Goal: Information Seeking & Learning: Compare options

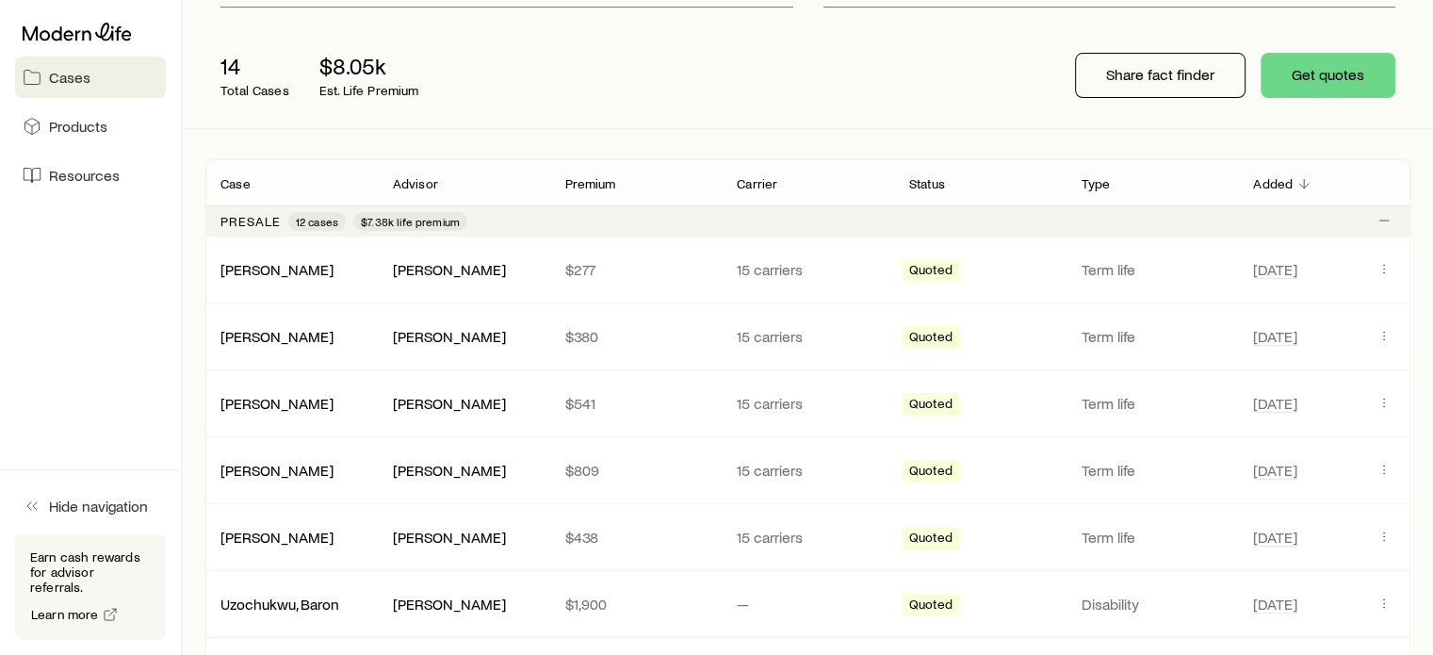
scroll to position [377, 0]
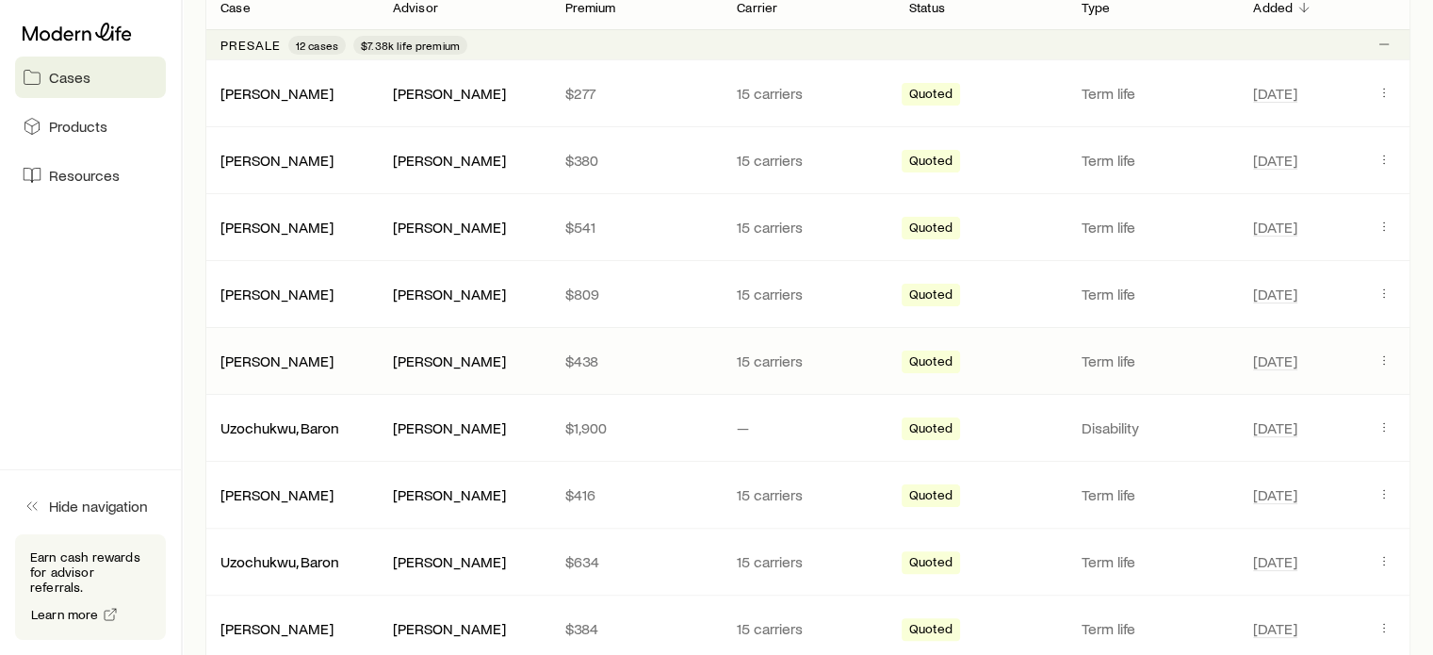
click at [328, 360] on div "[PERSON_NAME]" at bounding box center [291, 360] width 172 height 19
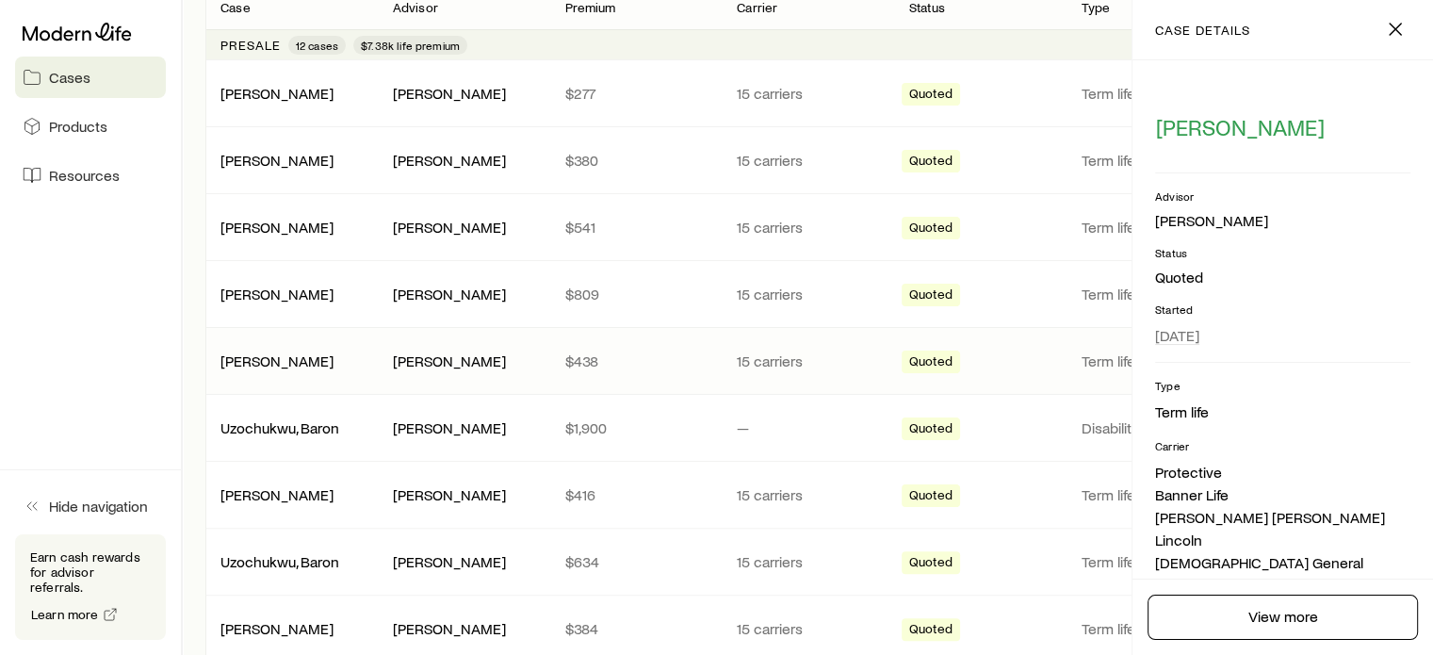
click at [1281, 588] on footer "View more" at bounding box center [1283, 617] width 301 height 76
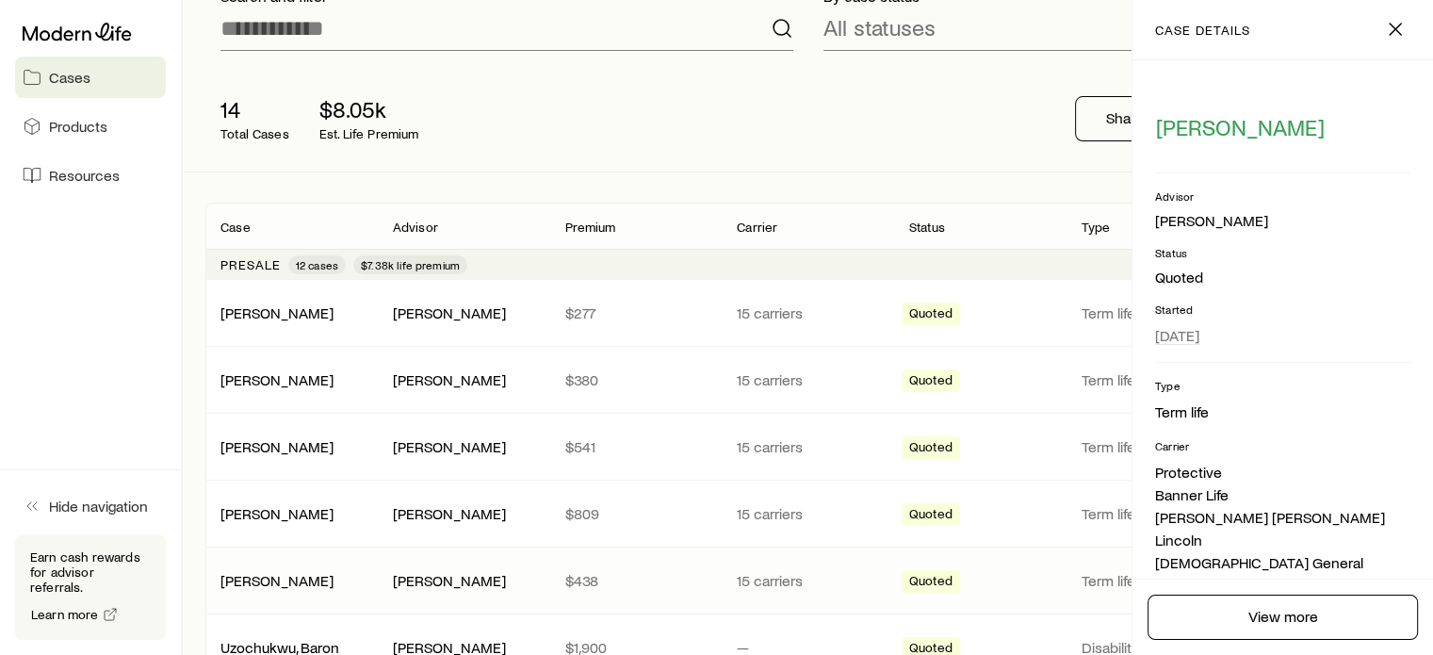
scroll to position [188, 0]
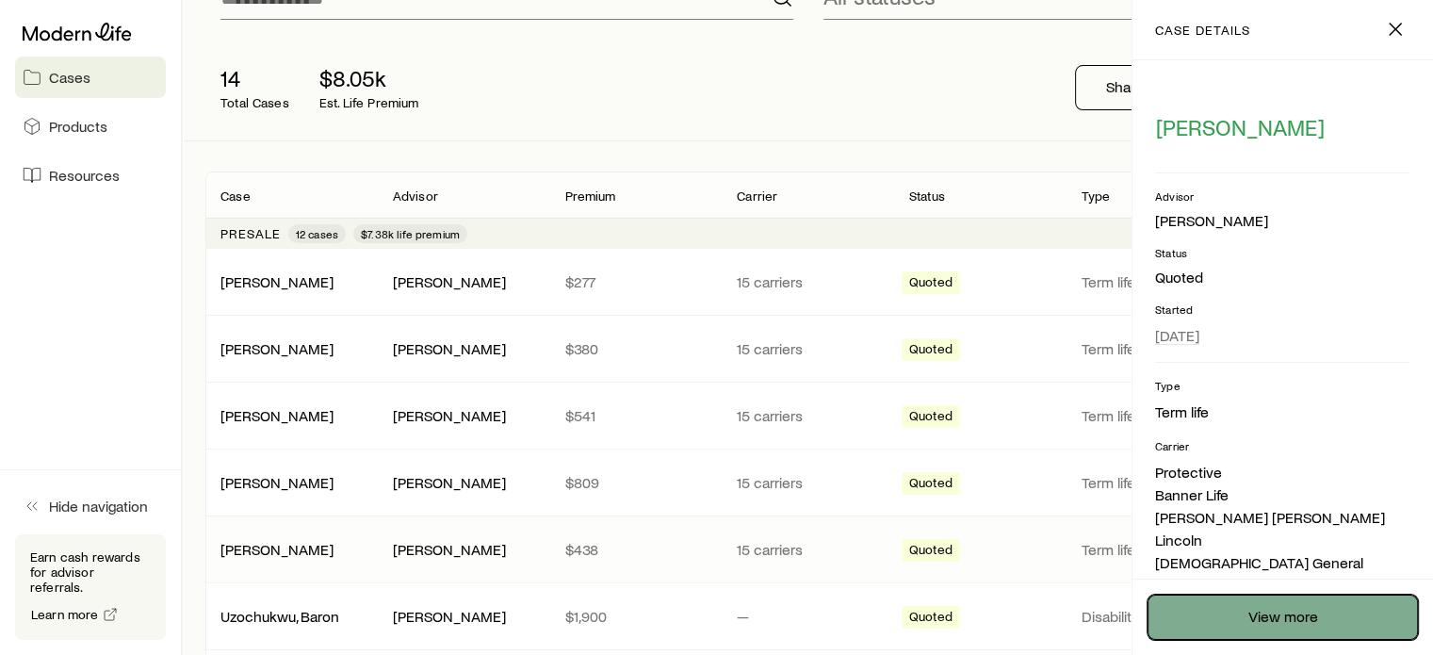
click at [1265, 617] on link "View more" at bounding box center [1283, 617] width 270 height 45
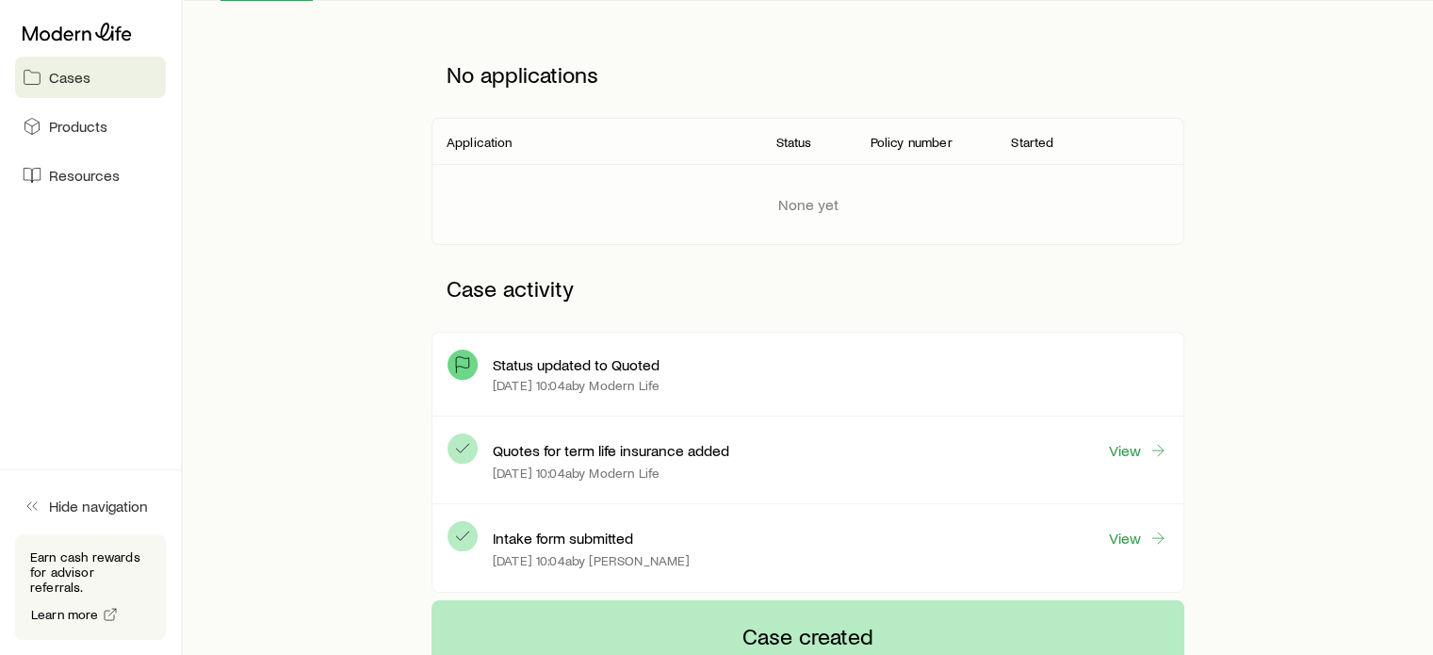
scroll to position [283, 0]
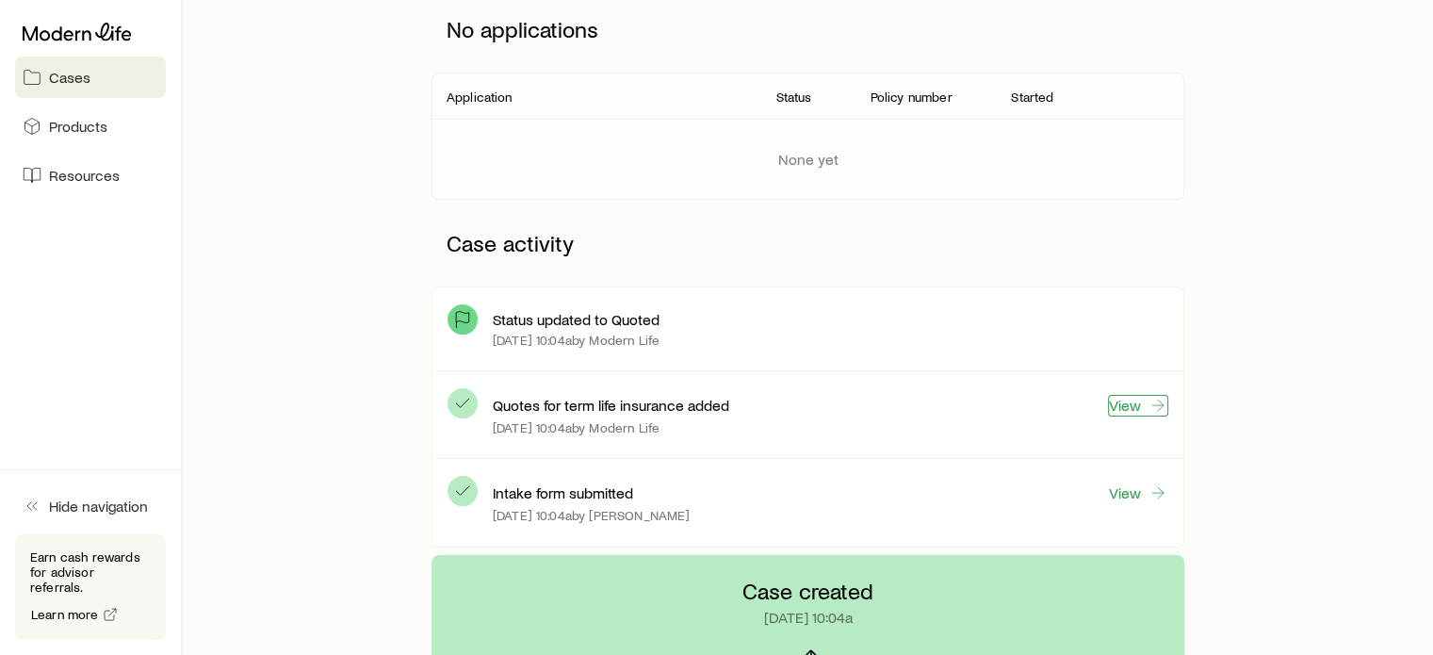
click at [1134, 408] on link "View" at bounding box center [1138, 406] width 60 height 22
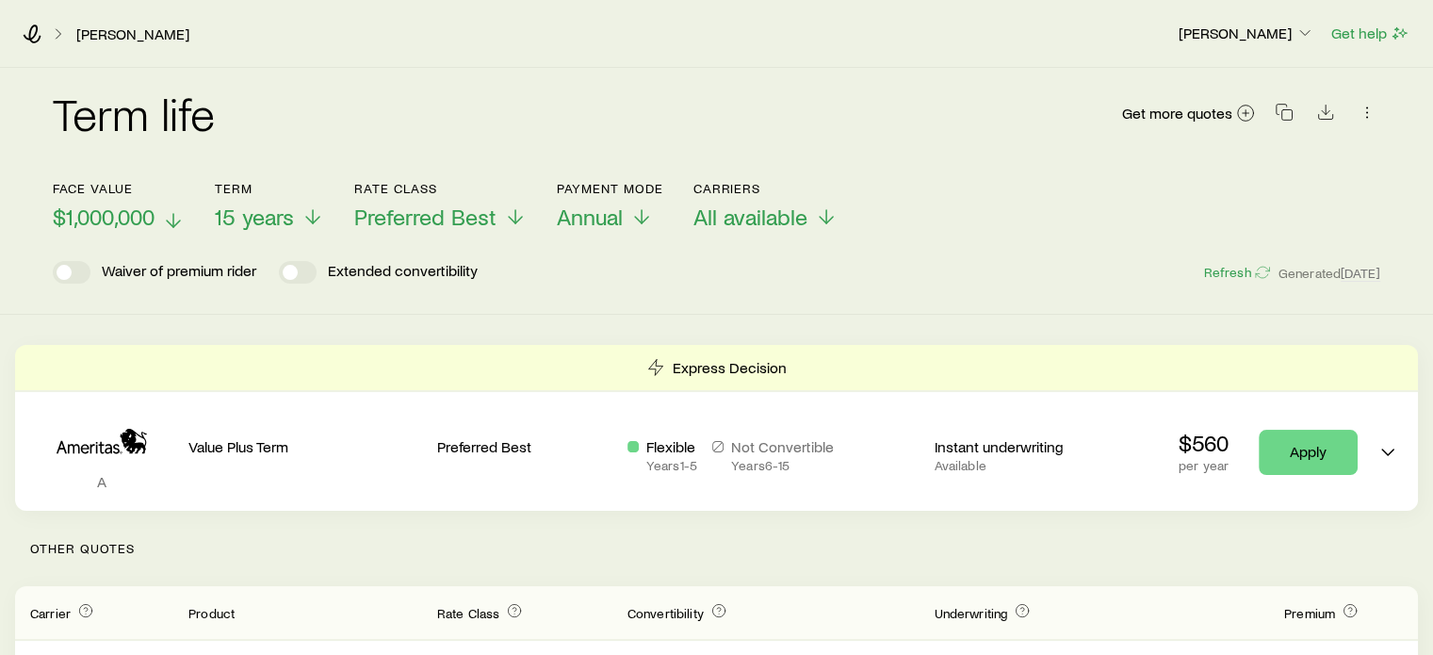
click at [153, 208] on span "$1,000,000" at bounding box center [104, 217] width 102 height 26
click at [323, 222] on polyline at bounding box center [317, 223] width 13 height 7
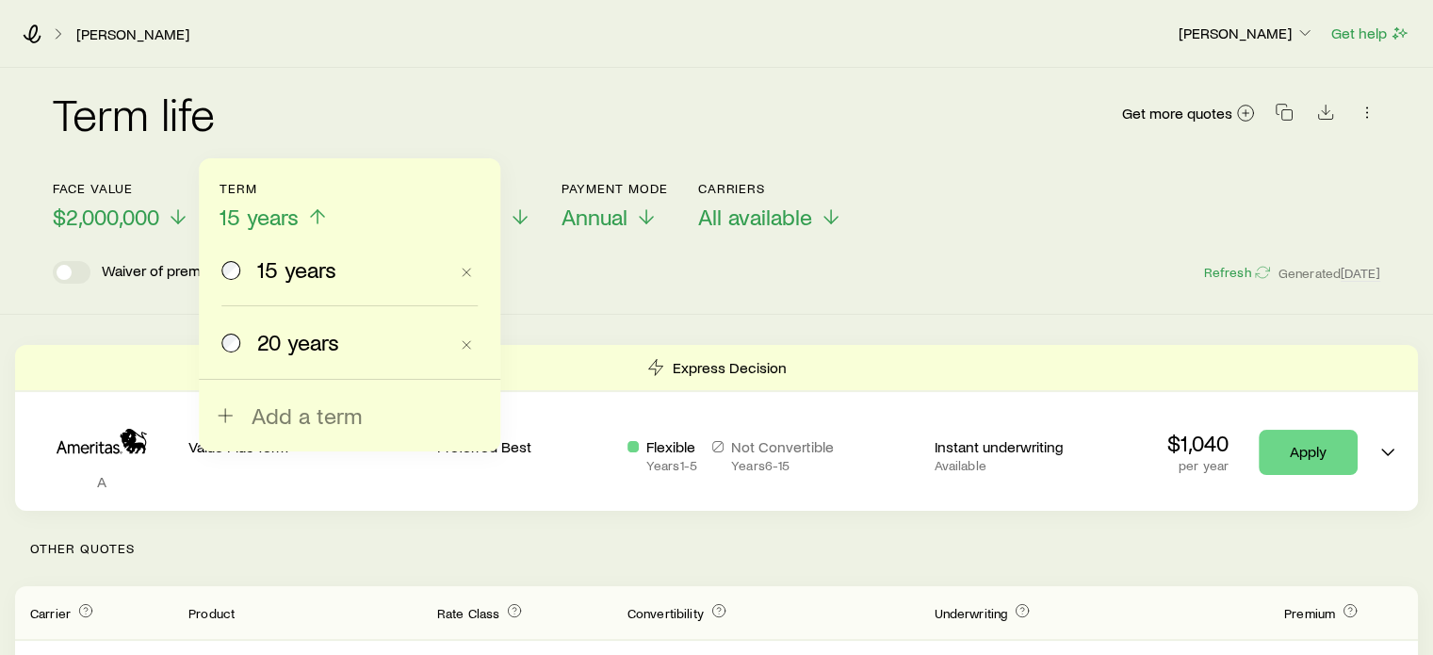
click at [260, 339] on span "20 years" at bounding box center [298, 342] width 82 height 26
